Goal: Task Accomplishment & Management: Use online tool/utility

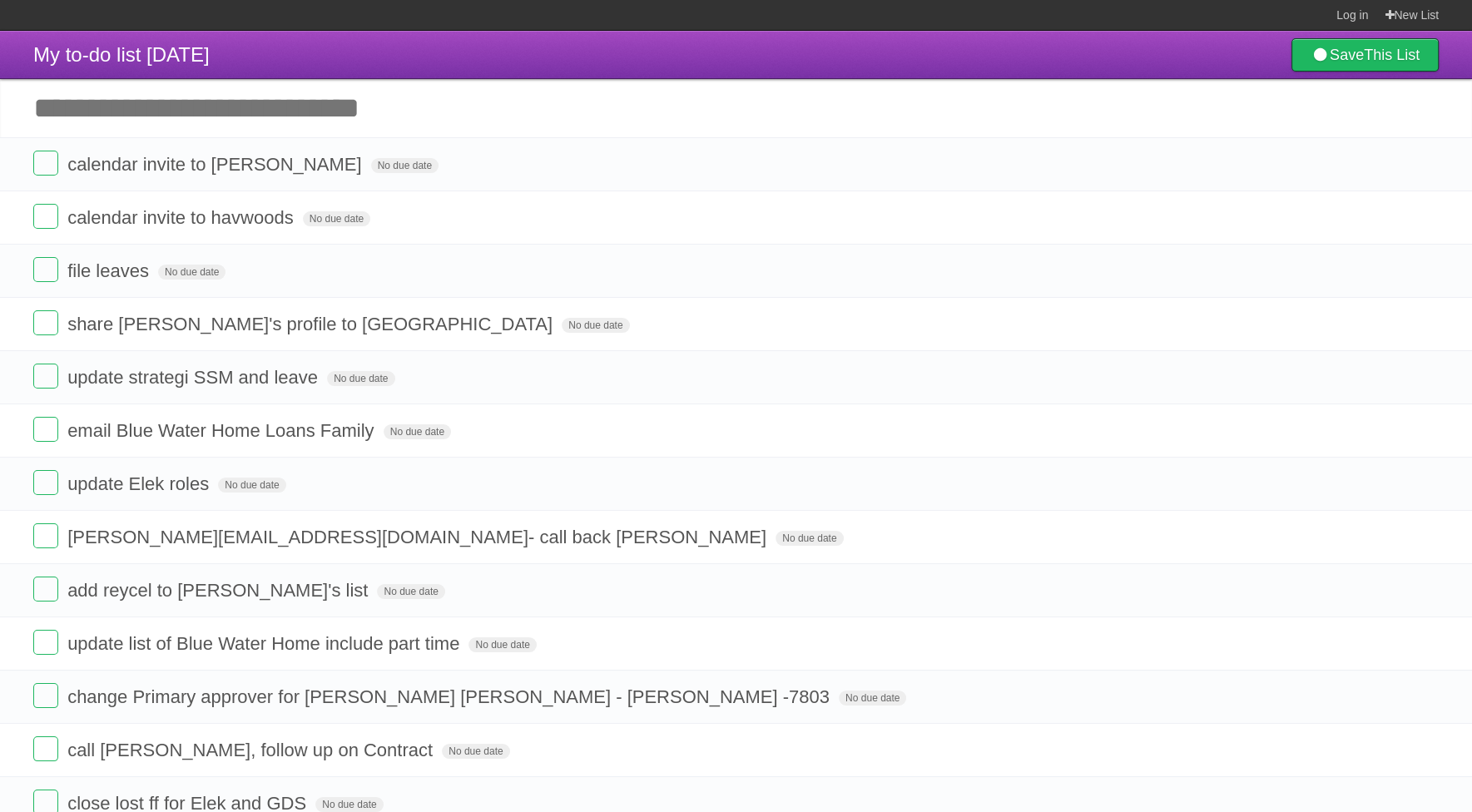
click at [149, 118] on input "Add another task" at bounding box center [736, 107] width 1472 height 58
type input "*******"
type input "**********"
click input "*********" at bounding box center [0, 0] width 0 height 0
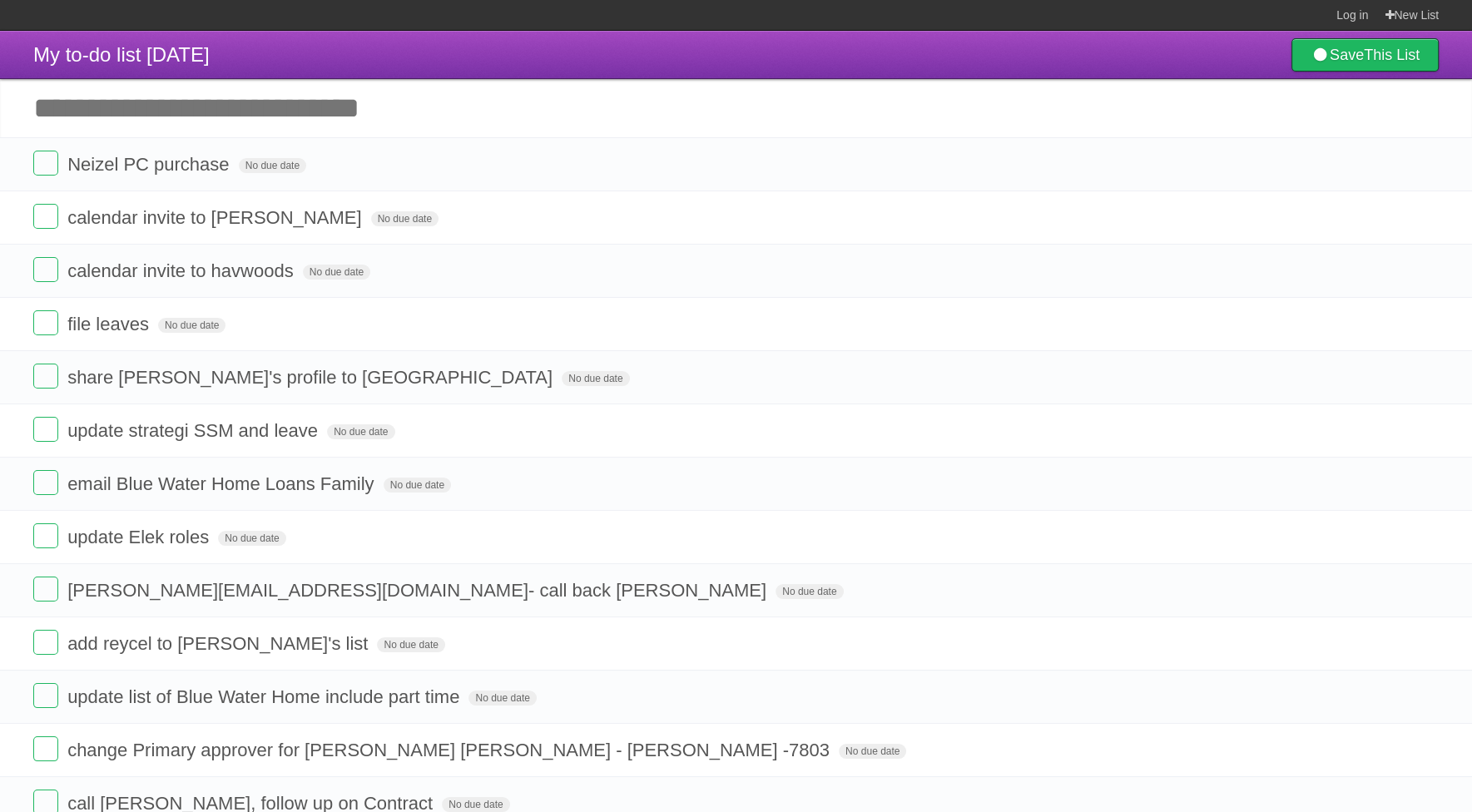
click at [346, 132] on input "Add another task" at bounding box center [736, 107] width 1472 height 58
click at [995, 215] on form "calendar invite to [PERSON_NAME] No due date White Red Blue Green Purple Orange" at bounding box center [736, 218] width 1405 height 27
click at [40, 219] on label at bounding box center [46, 217] width 25 height 25
click at [36, 310] on label at bounding box center [46, 322] width 25 height 25
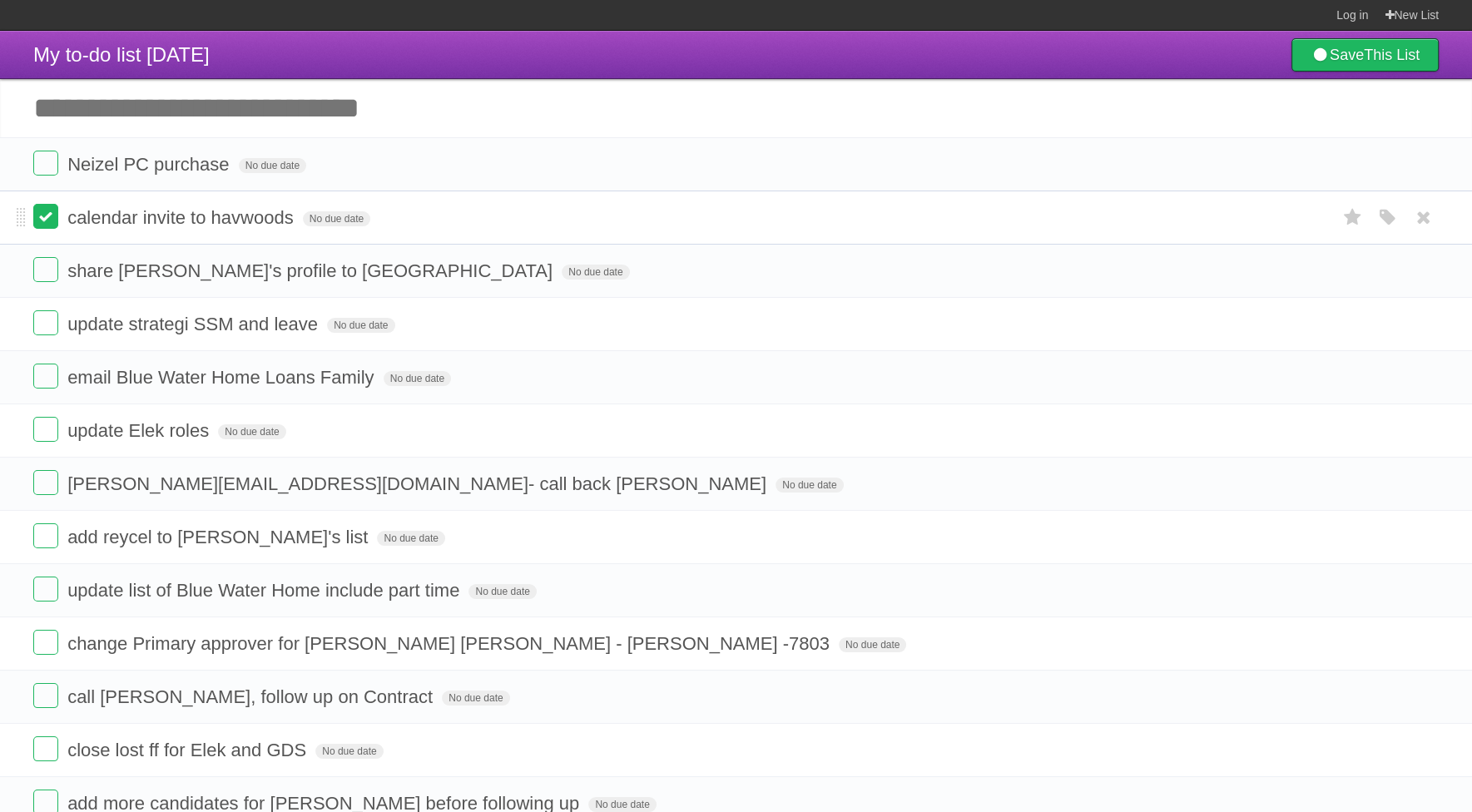
click at [42, 219] on label at bounding box center [46, 217] width 25 height 25
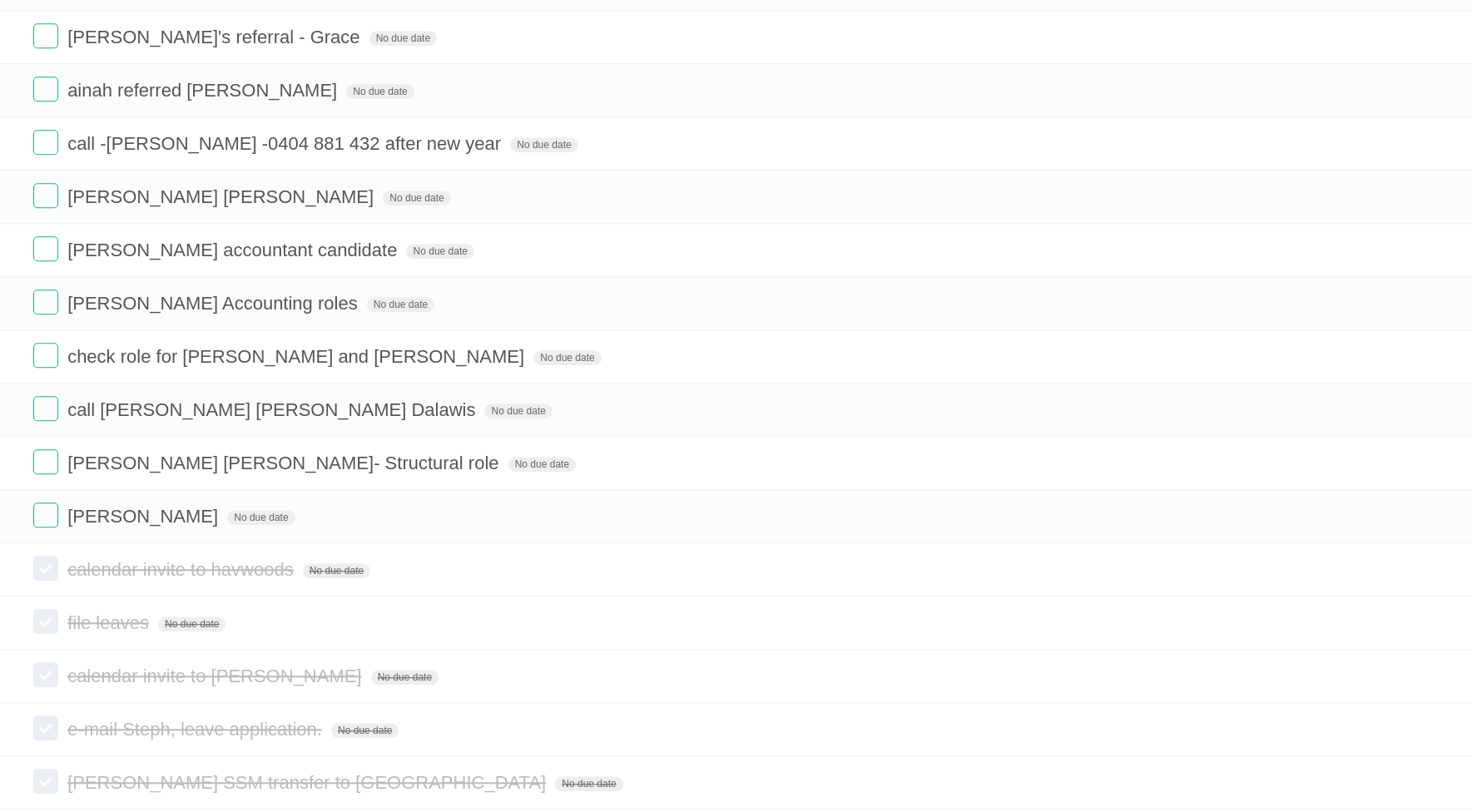
scroll to position [1633, 0]
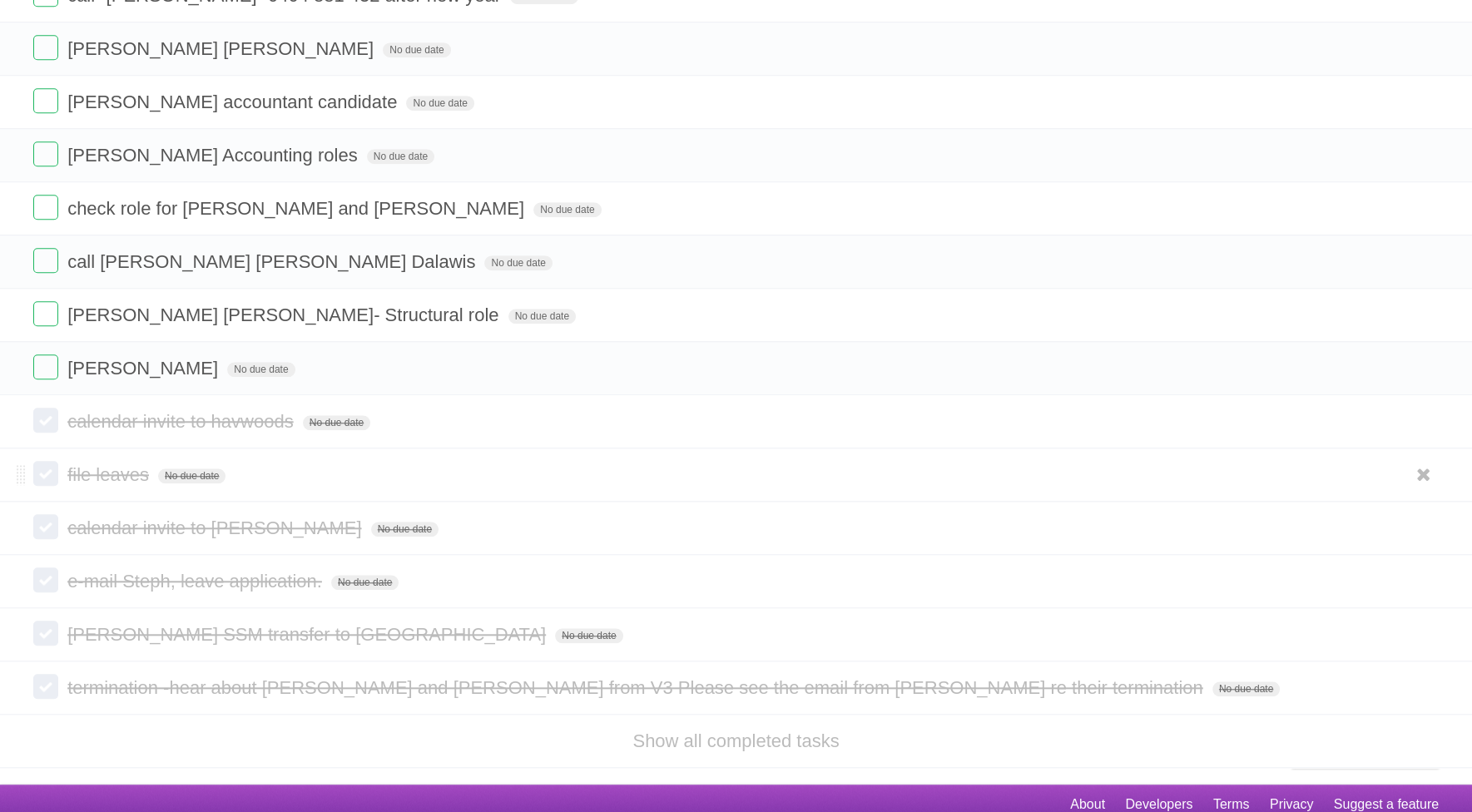
click at [49, 463] on label at bounding box center [46, 473] width 25 height 25
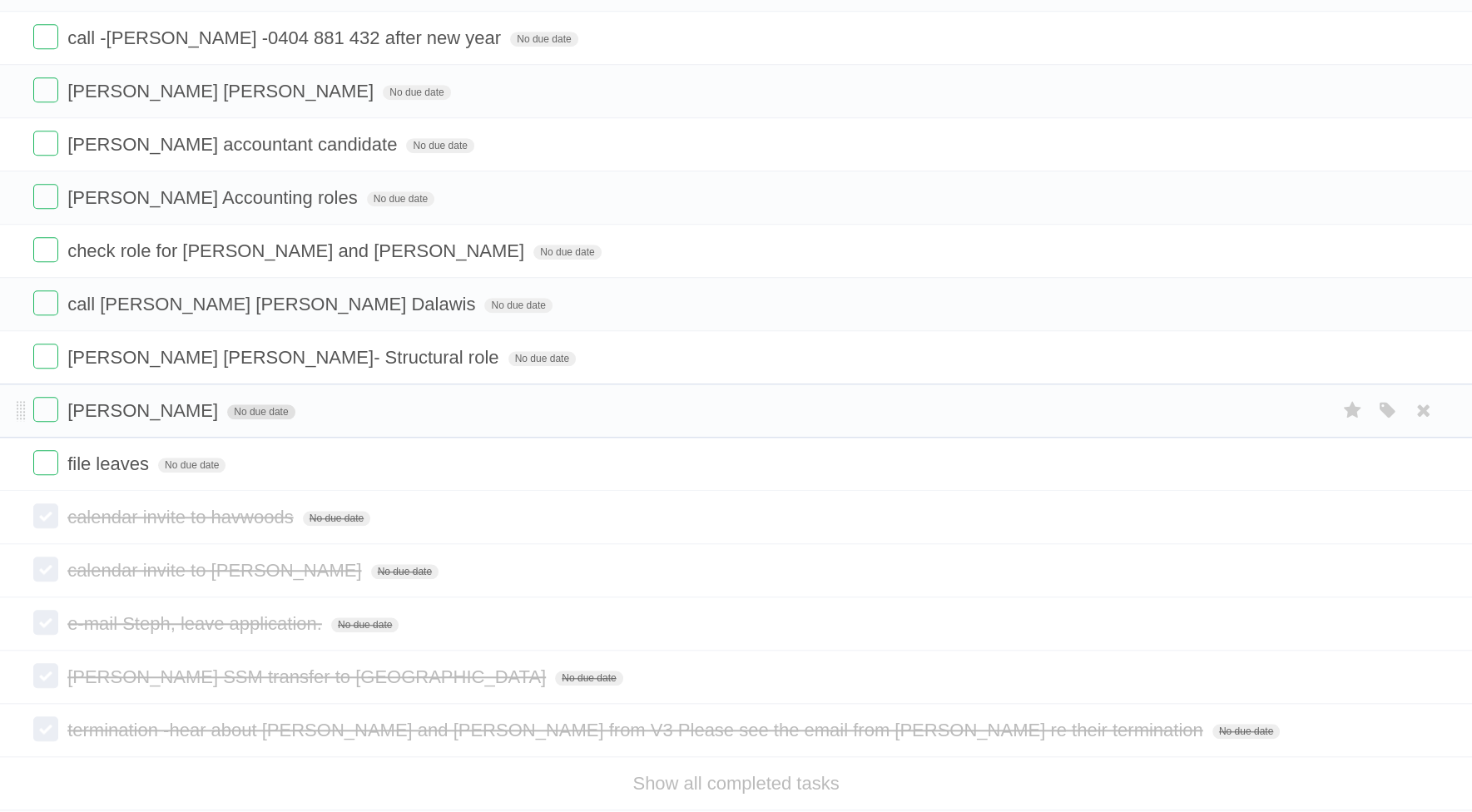
scroll to position [1550, 0]
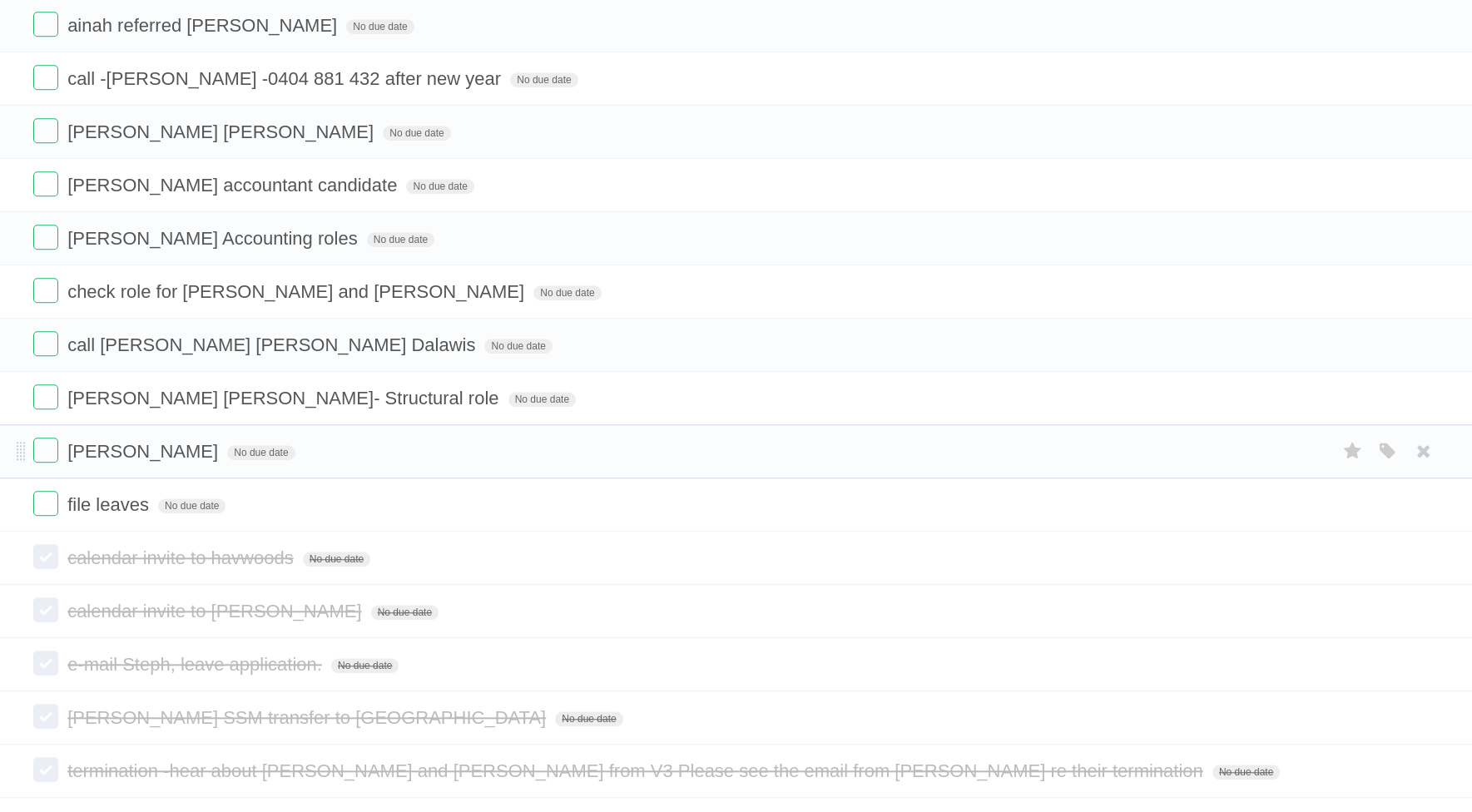
click at [447, 501] on form "file leaves No due date White Red Blue Green Purple Orange" at bounding box center [736, 504] width 1405 height 27
drag, startPoint x: 760, startPoint y: 496, endPoint x: 760, endPoint y: 452, distance: 44.0
click at [633, 490] on form "file leaves No due date White Red Blue Green Purple Orange" at bounding box center [736, 504] width 1405 height 27
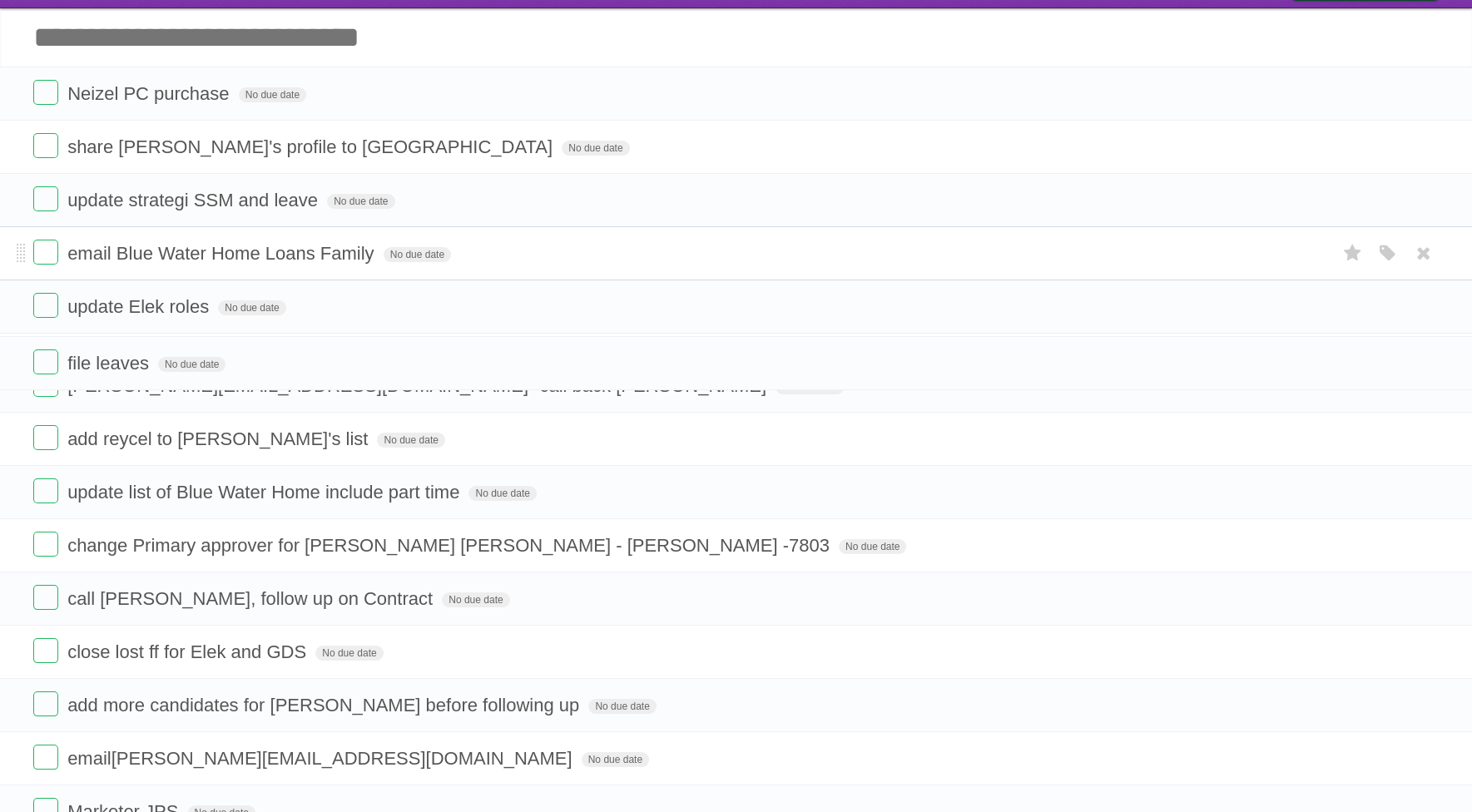
scroll to position [0, 0]
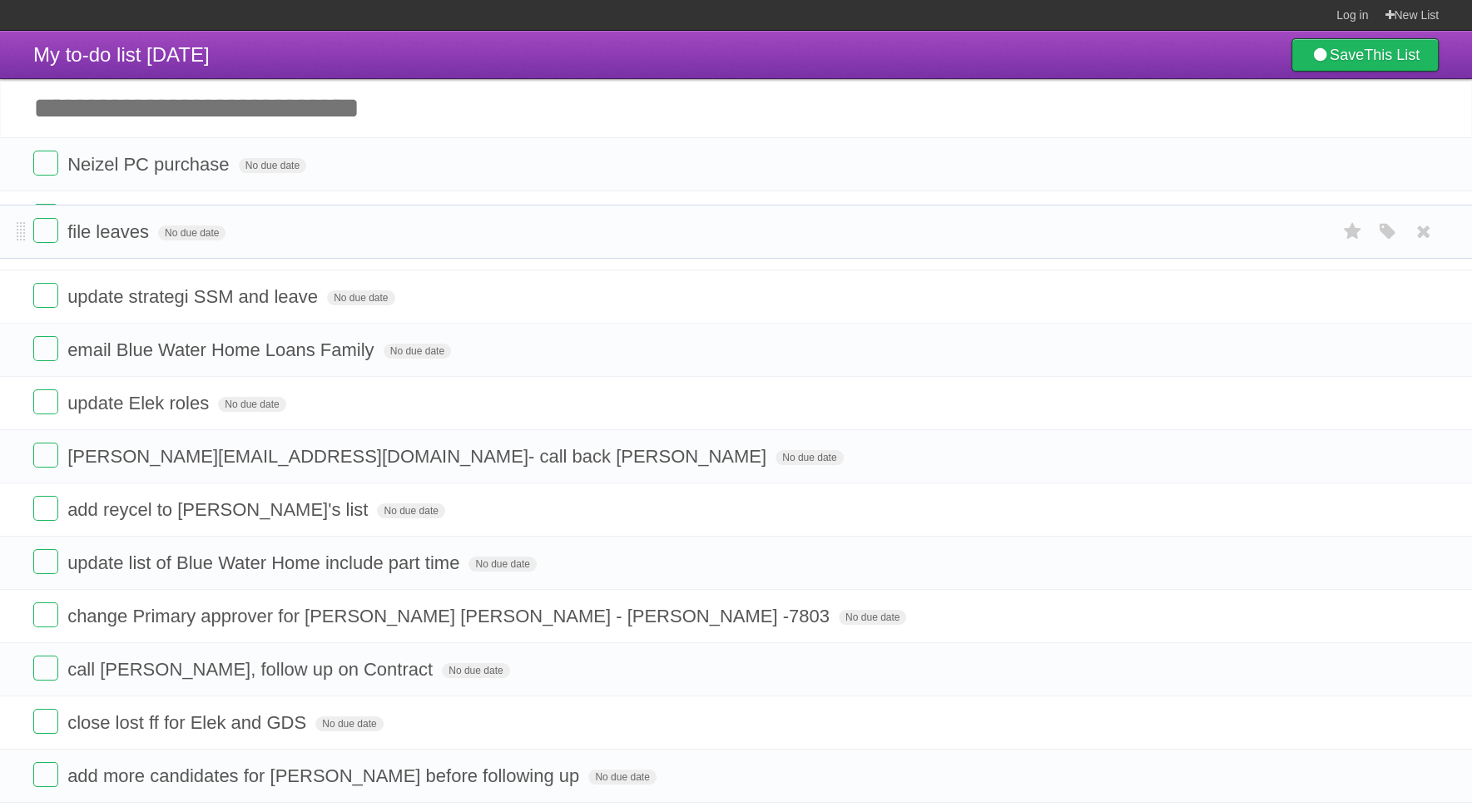
drag, startPoint x: 18, startPoint y: 495, endPoint x: 26, endPoint y: 232, distance: 263.1
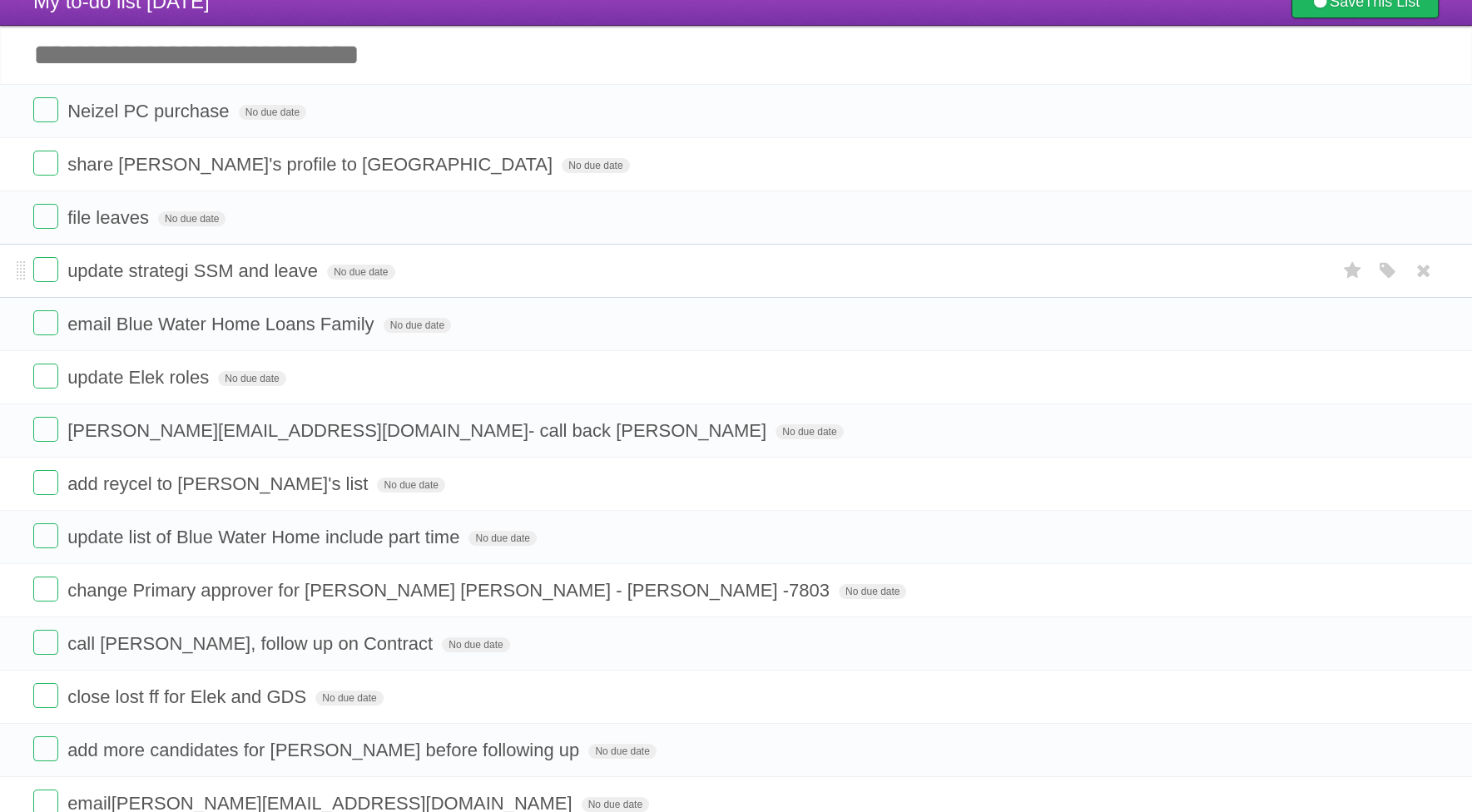
scroll to position [83, 0]
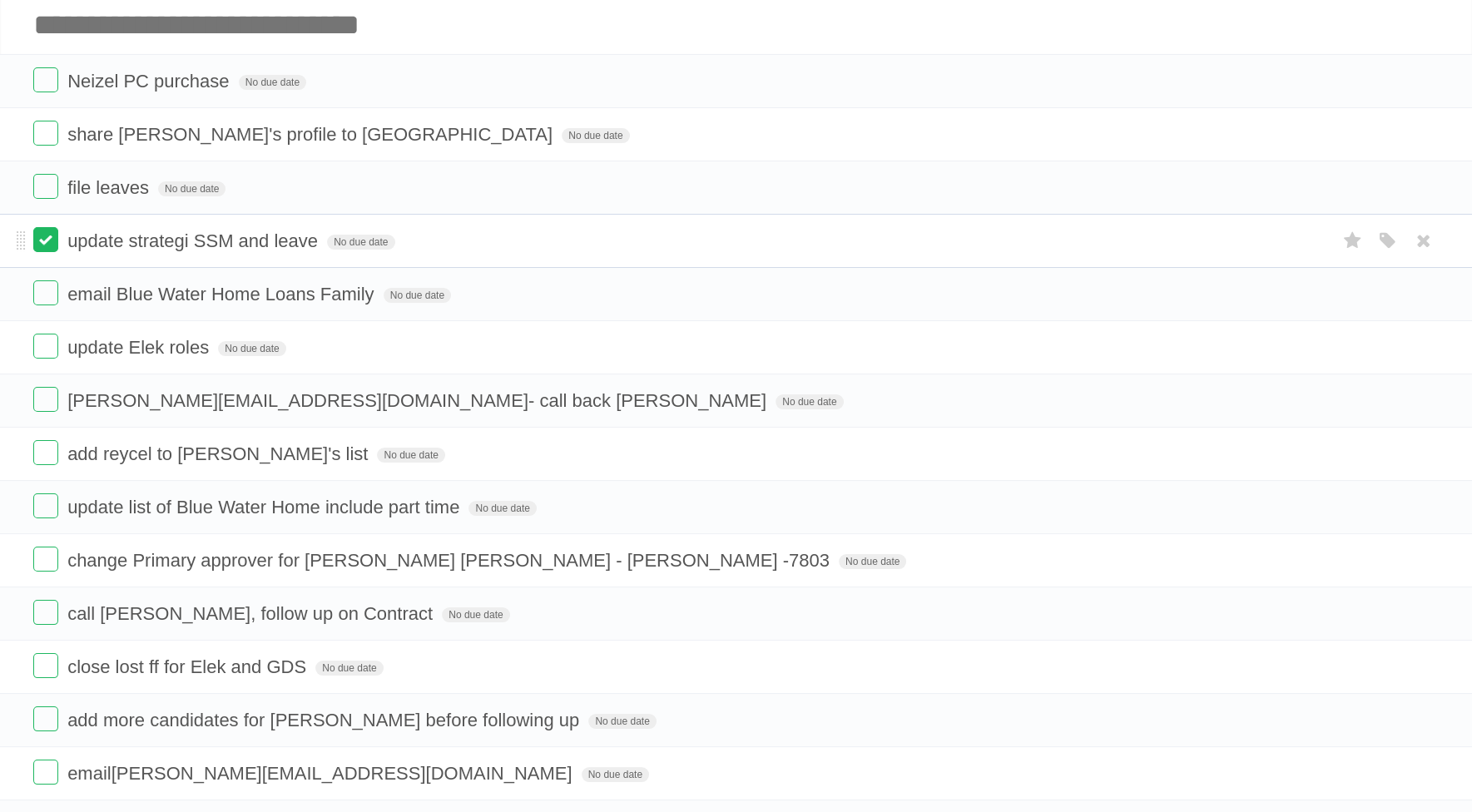
click at [47, 235] on label at bounding box center [46, 239] width 25 height 25
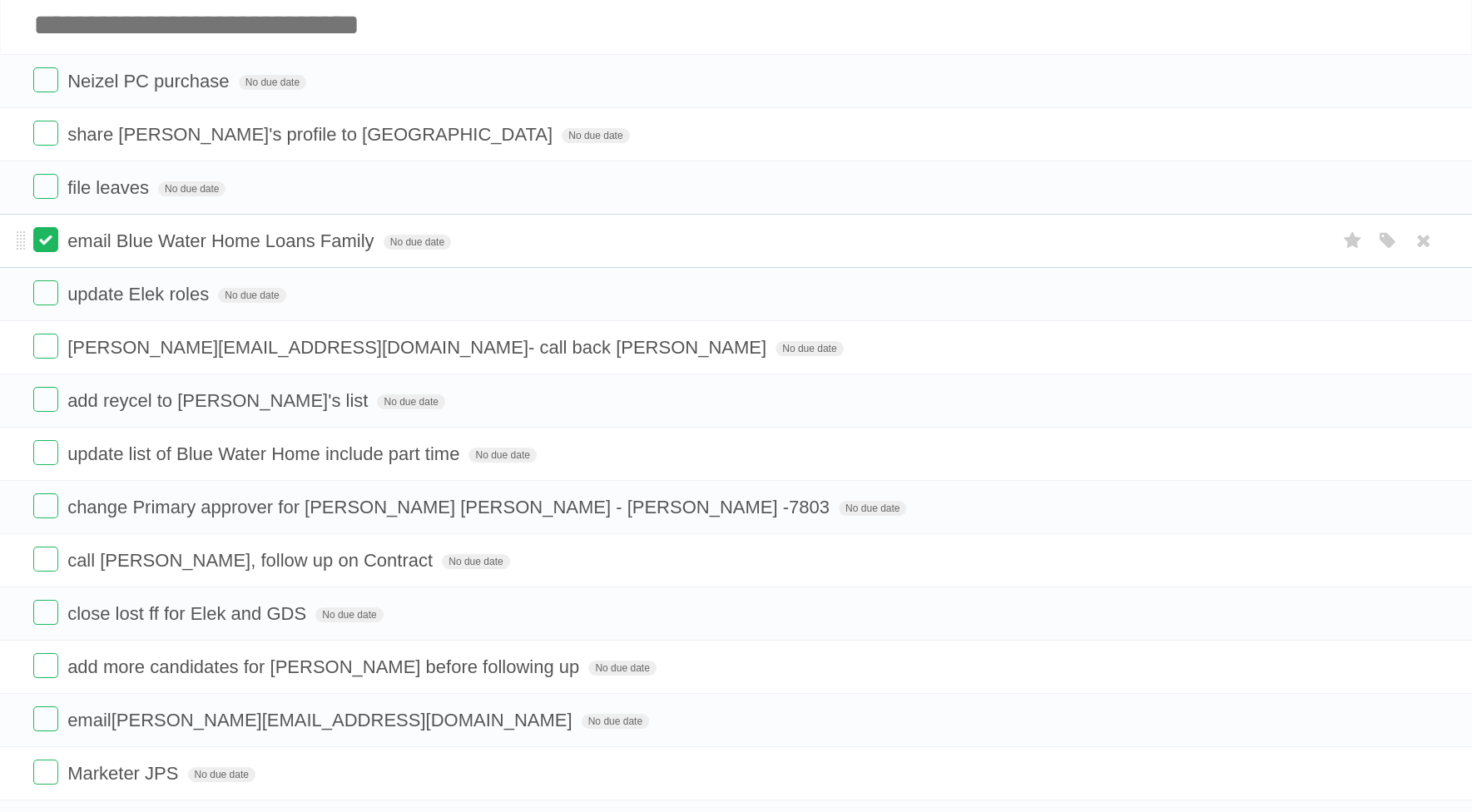
click at [47, 228] on label at bounding box center [46, 239] width 25 height 25
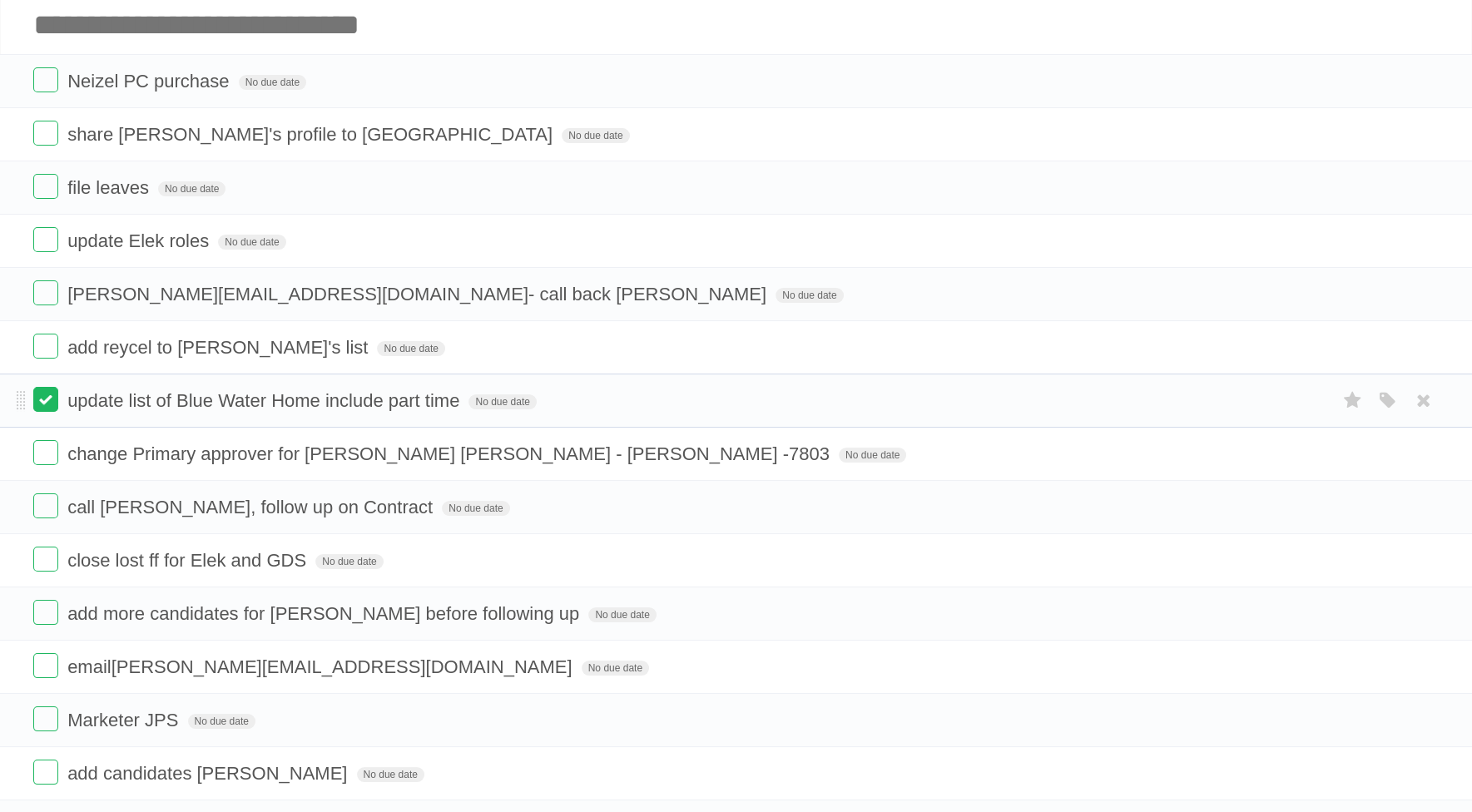
click at [37, 400] on label at bounding box center [46, 399] width 25 height 25
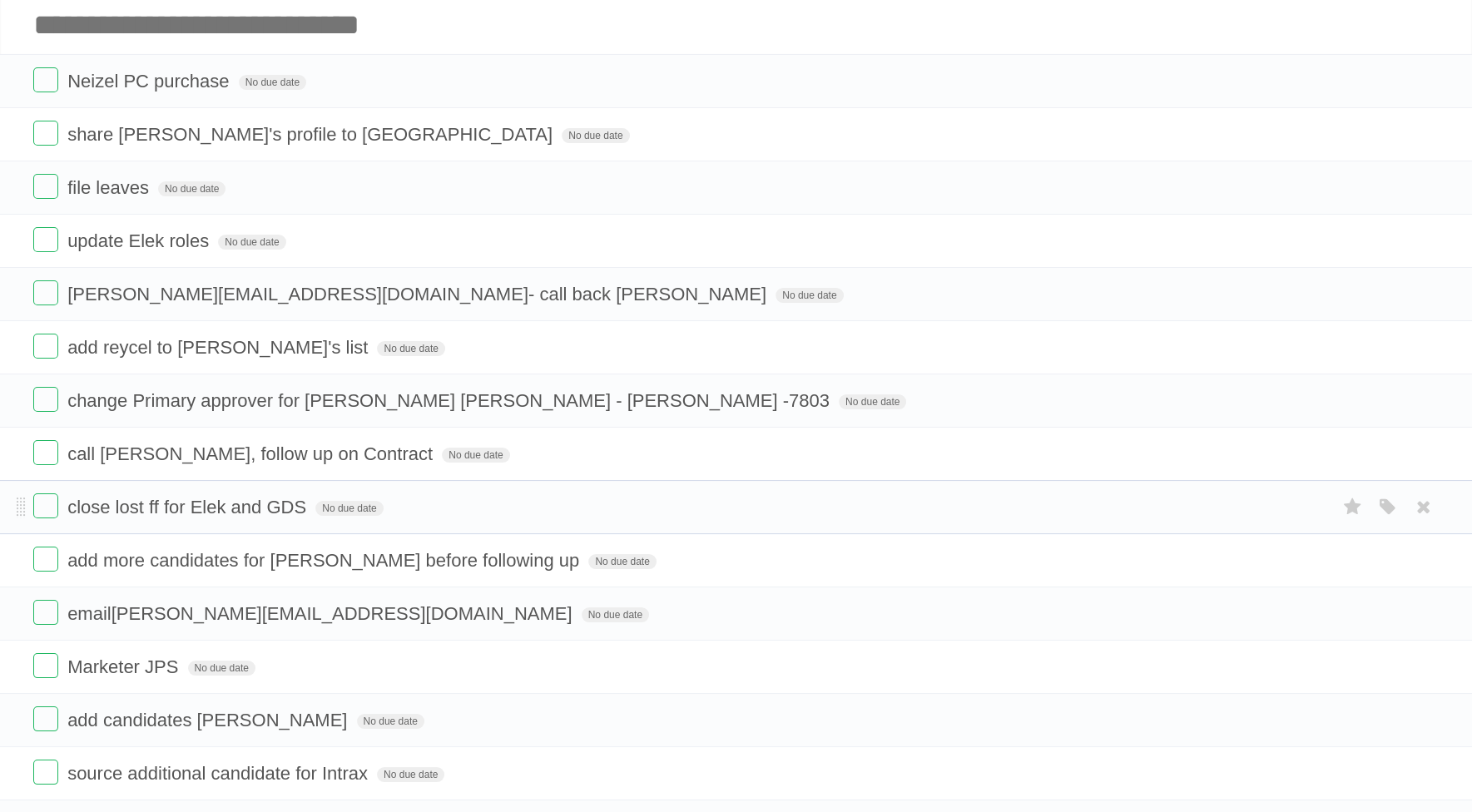
click at [1238, 491] on li "close lost ff for Elek and GDS No due date White Red Blue Green Purple Orange" at bounding box center [736, 507] width 1472 height 54
